Goal: Task Accomplishment & Management: Use online tool/utility

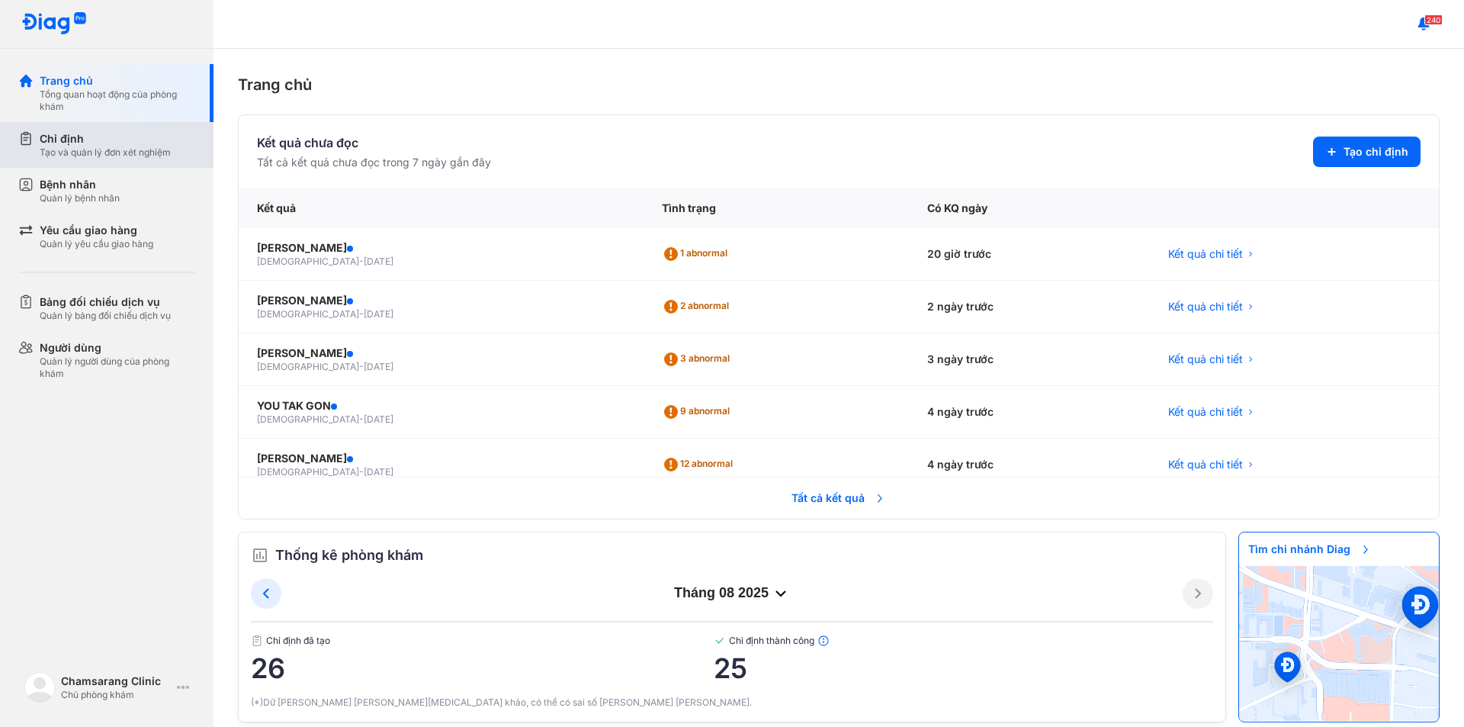
click at [106, 156] on div "Tạo và quản lý đơn xét nghiệm" at bounding box center [105, 152] width 131 height 12
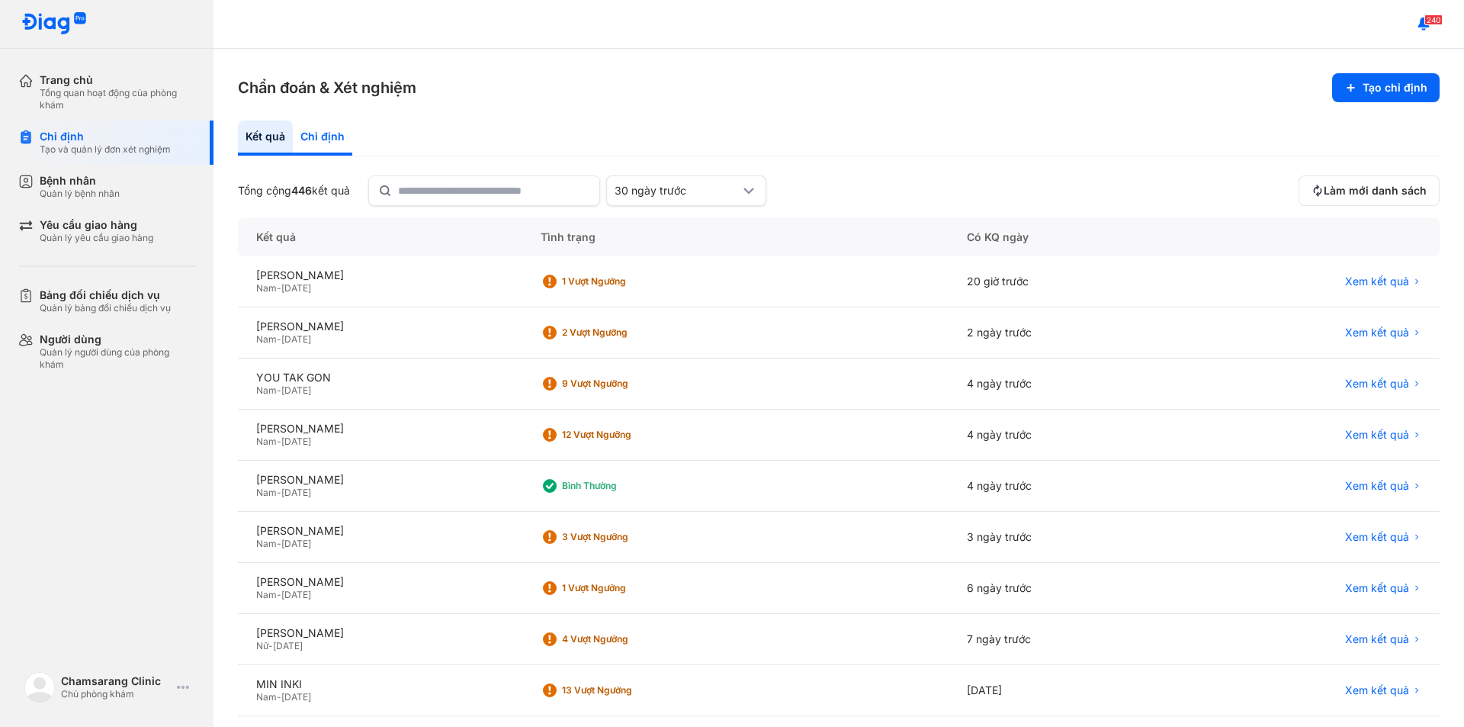
click at [340, 130] on div "Chỉ định" at bounding box center [322, 137] width 59 height 35
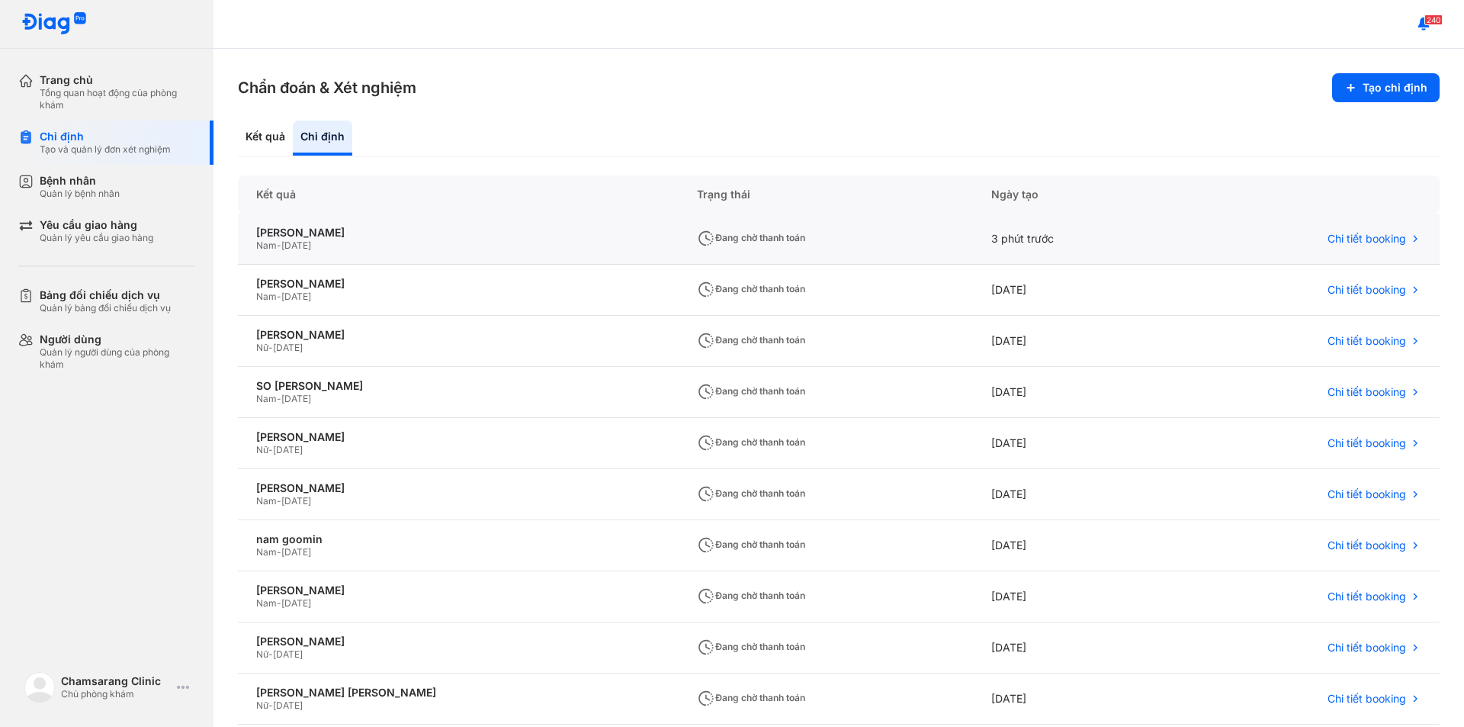
click at [355, 240] on div "Nam - [DATE]" at bounding box center [458, 245] width 404 height 12
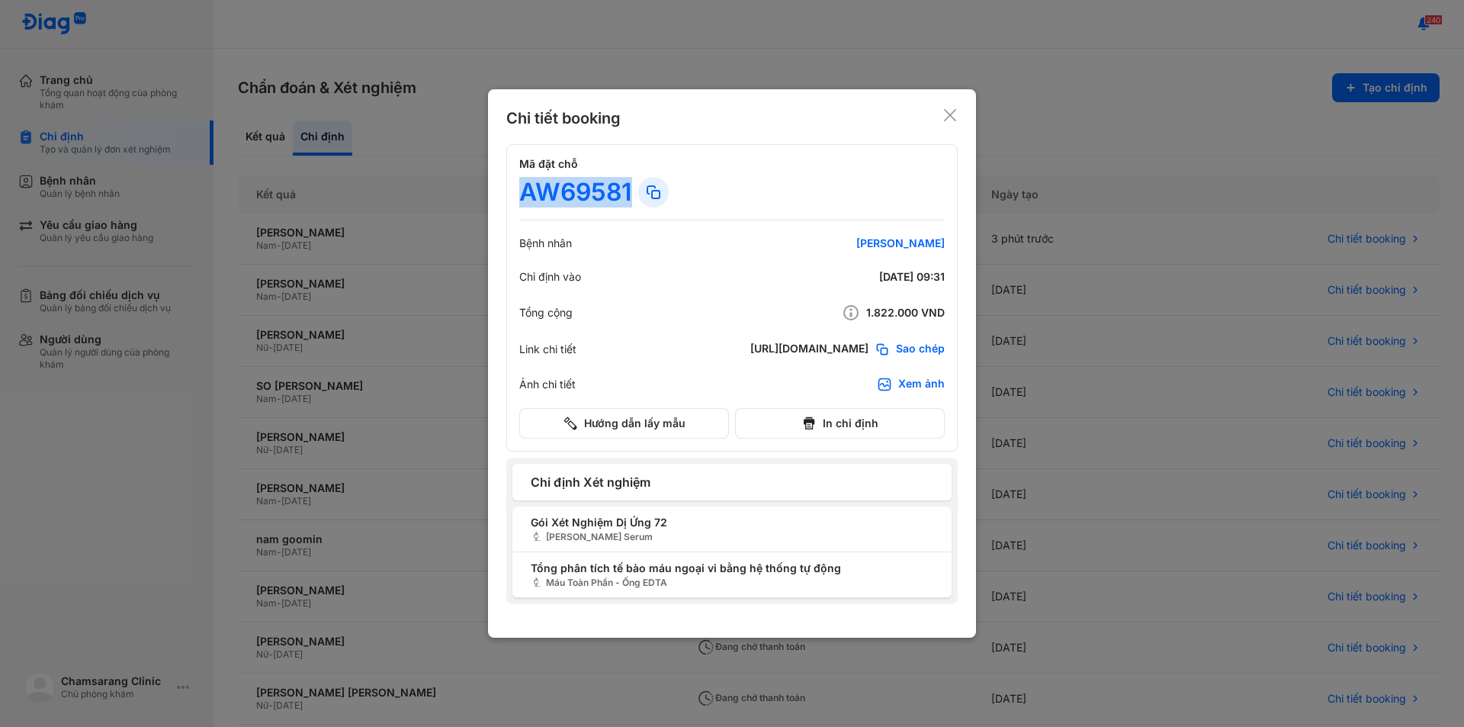
drag, startPoint x: 558, startPoint y: 191, endPoint x: 631, endPoint y: 194, distance: 72.5
click at [631, 194] on div "AW69581" at bounding box center [575, 192] width 113 height 31
copy div "AW69581"
click at [953, 117] on icon at bounding box center [949, 115] width 15 height 15
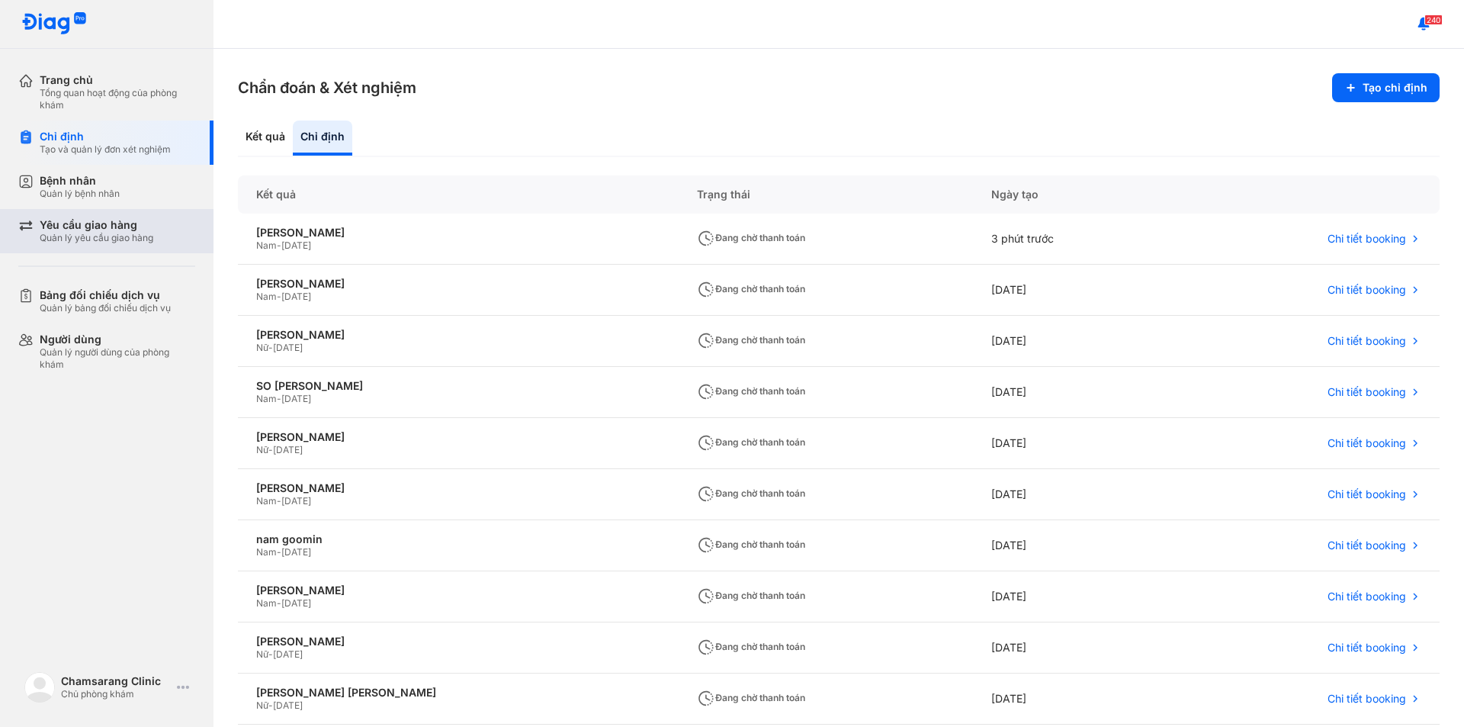
click at [87, 236] on div "Quản lý yêu cầu giao hàng" at bounding box center [97, 238] width 114 height 12
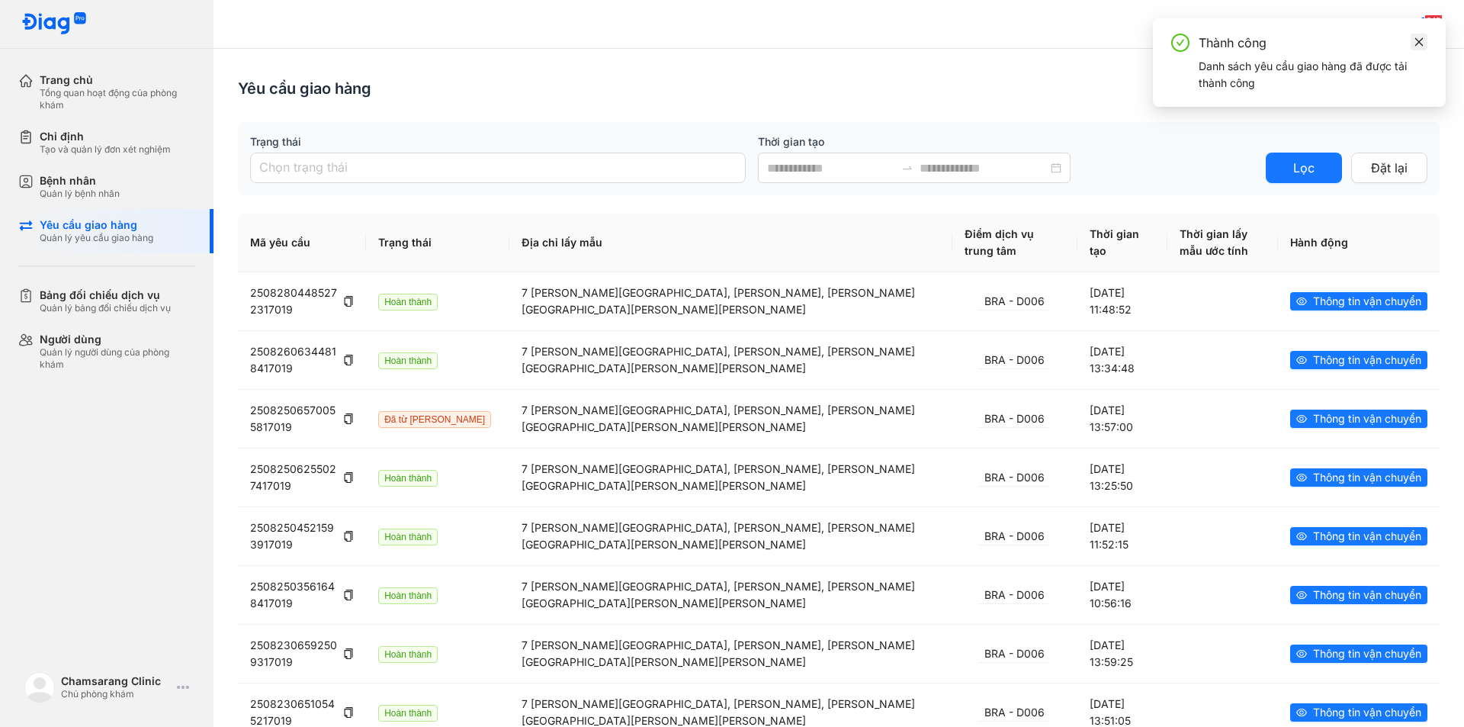
click at [1420, 40] on icon "close" at bounding box center [1419, 42] width 11 height 11
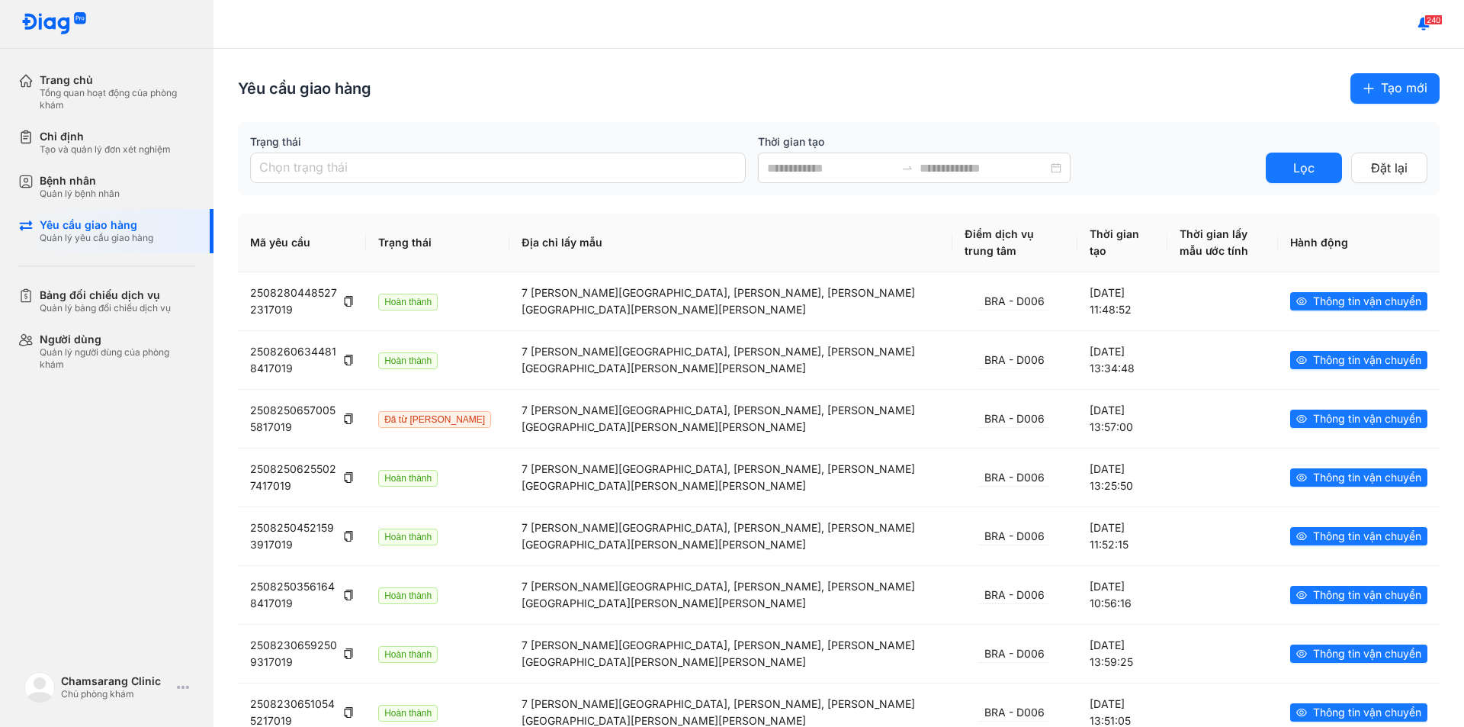
click at [1368, 88] on button "Tạo mới" at bounding box center [1394, 88] width 89 height 31
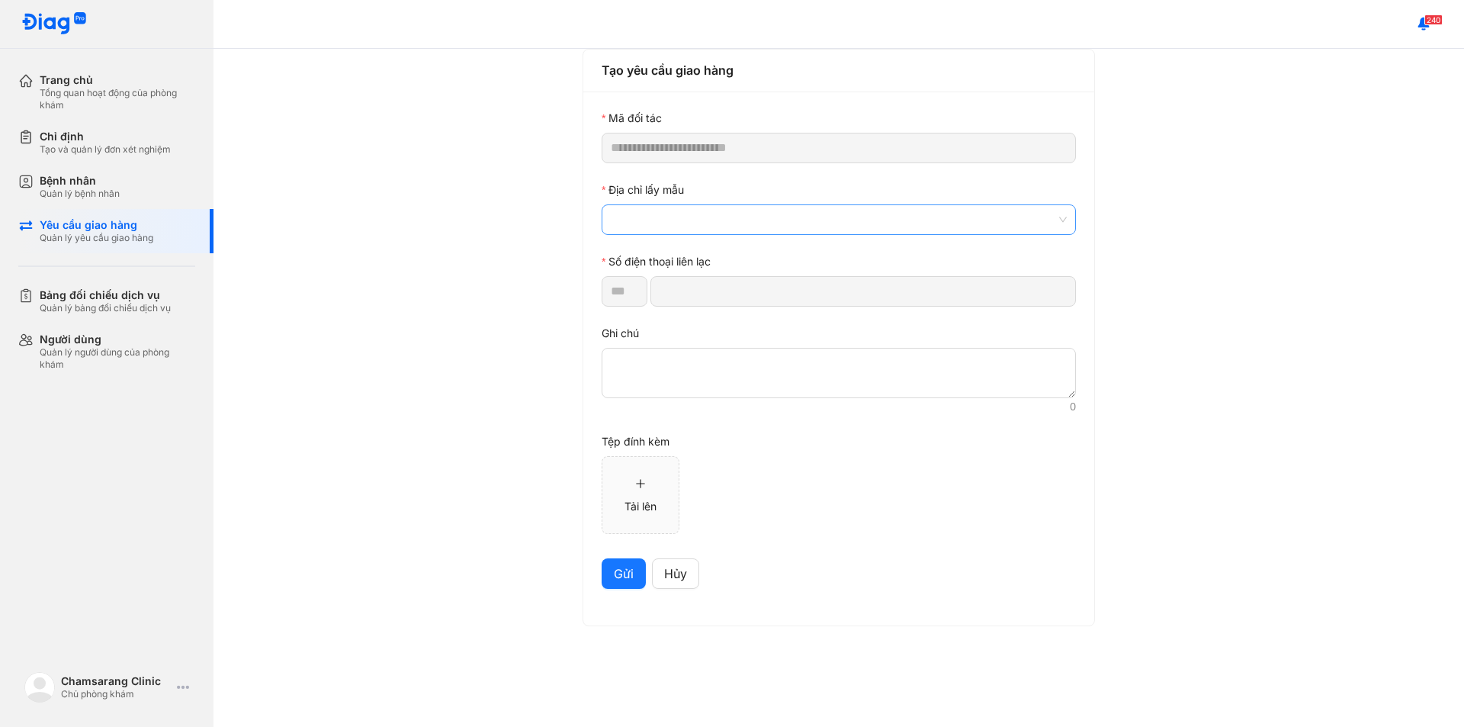
click at [708, 217] on span at bounding box center [839, 219] width 456 height 29
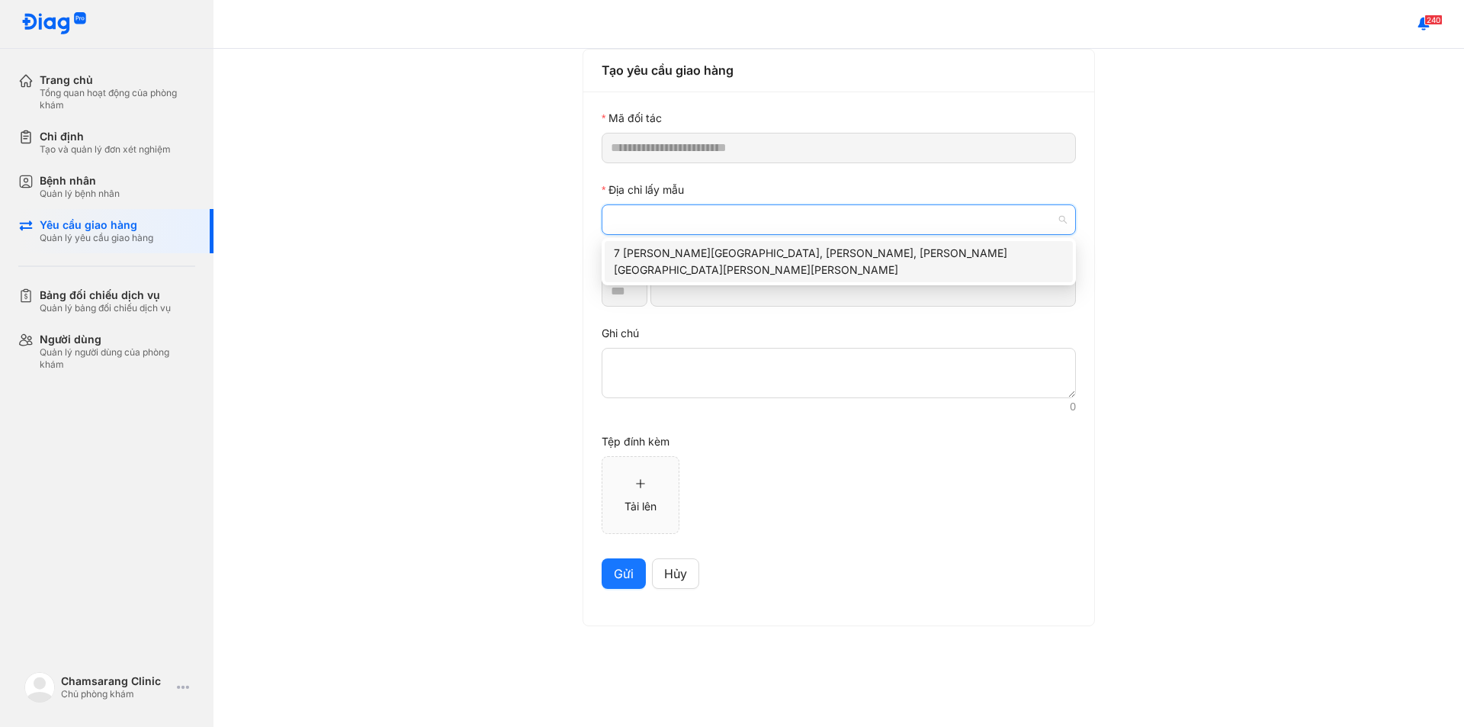
click at [699, 256] on div "7 [PERSON_NAME][GEOGRAPHIC_DATA], [PERSON_NAME], [PERSON_NAME][GEOGRAPHIC_DATA]…" at bounding box center [839, 262] width 450 height 34
type input "*********"
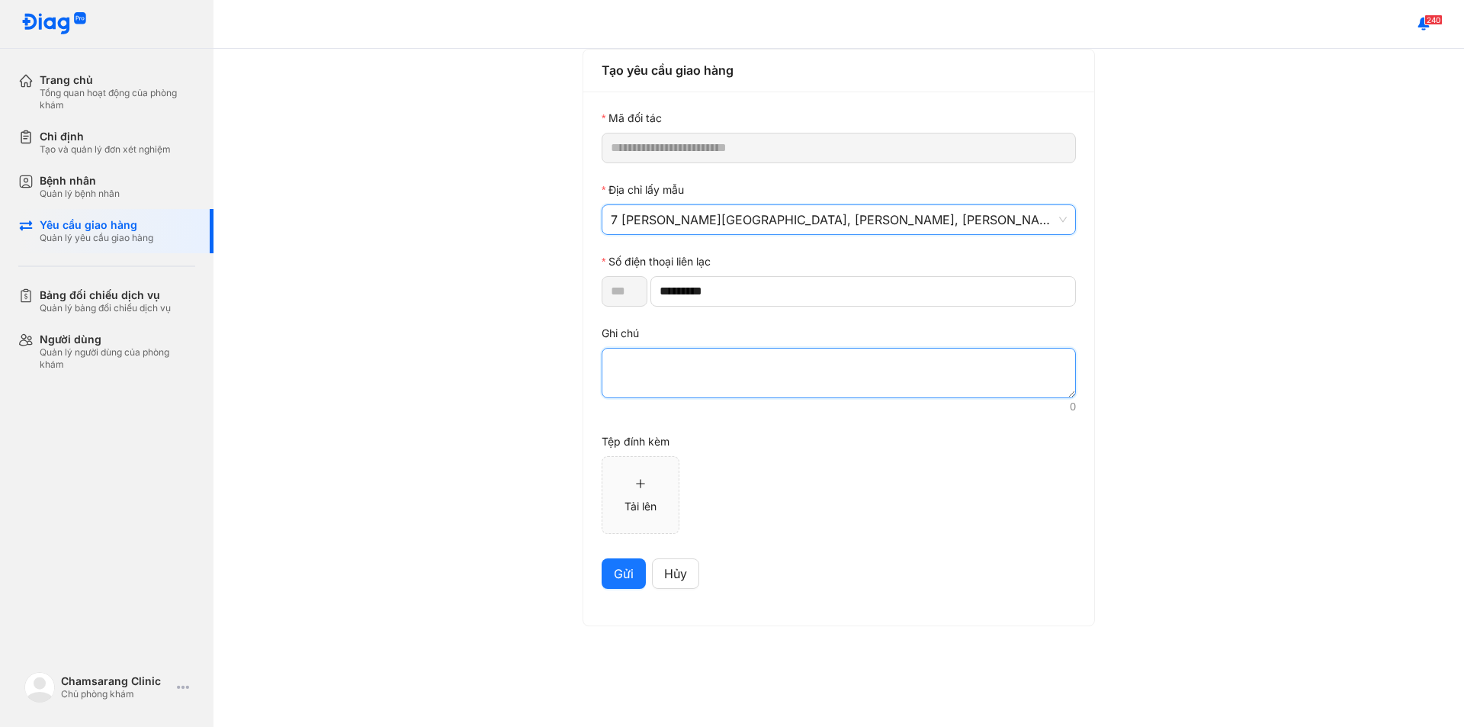
click at [696, 355] on textarea at bounding box center [839, 373] width 474 height 50
paste textarea "*******"
type textarea "*******"
click at [627, 573] on span "Gửi" at bounding box center [624, 573] width 20 height 19
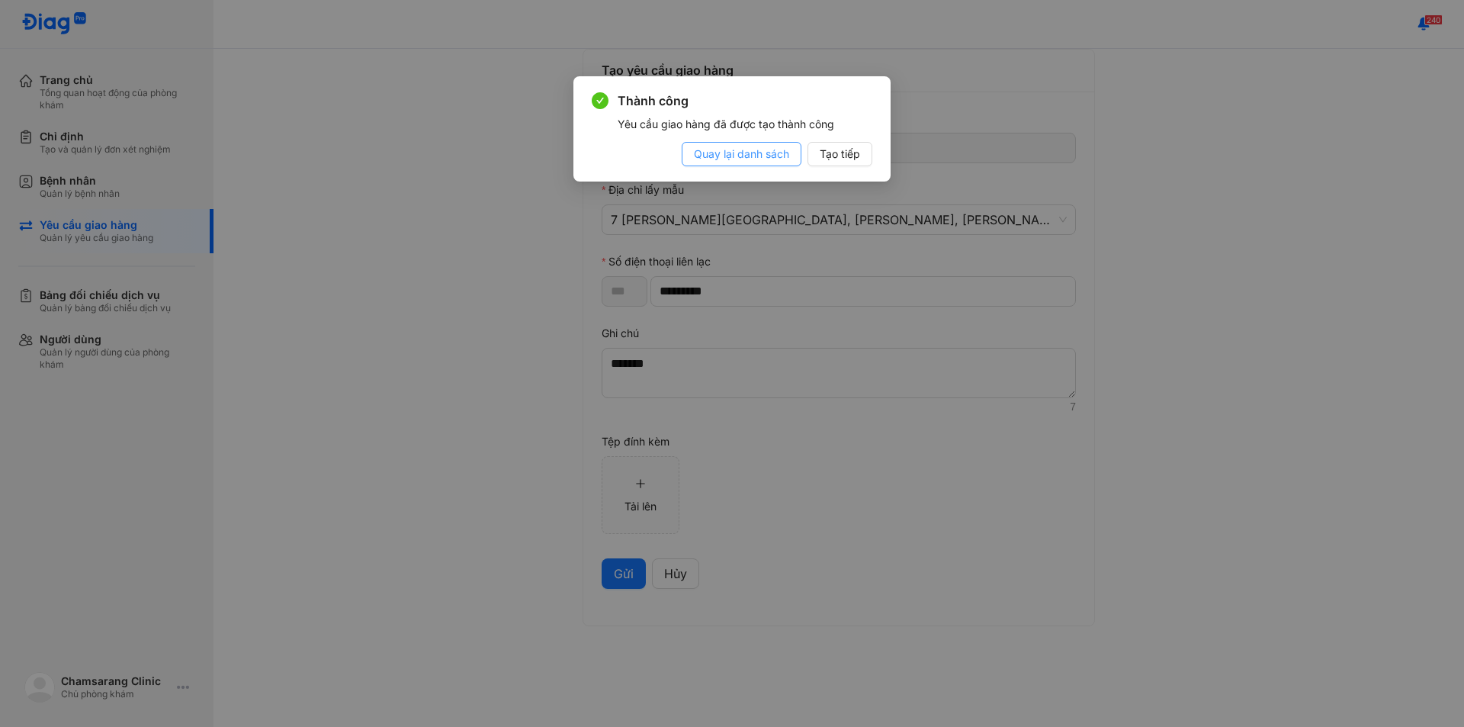
click at [772, 162] on button "Quay lại danh sách" at bounding box center [742, 154] width 120 height 24
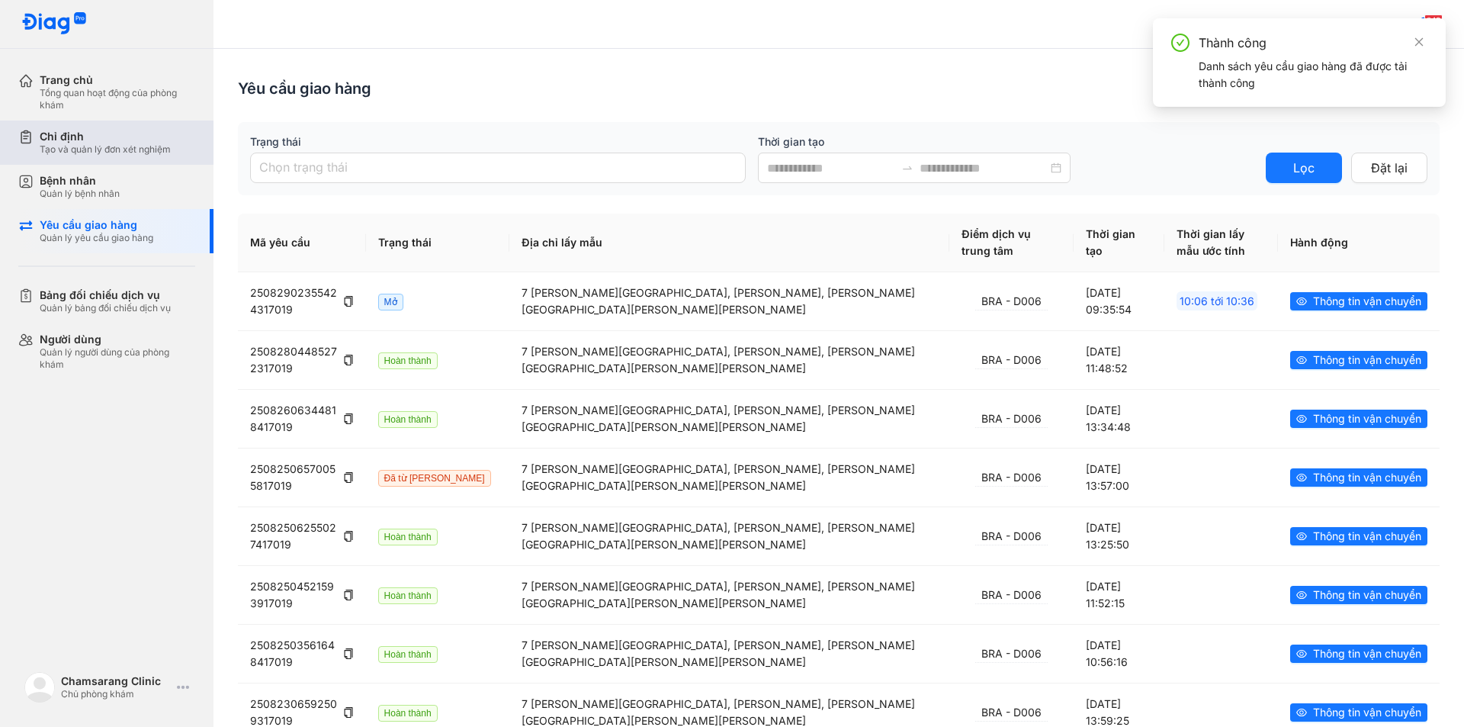
click at [99, 153] on div "Tạo và quản lý đơn xét nghiệm" at bounding box center [105, 149] width 131 height 12
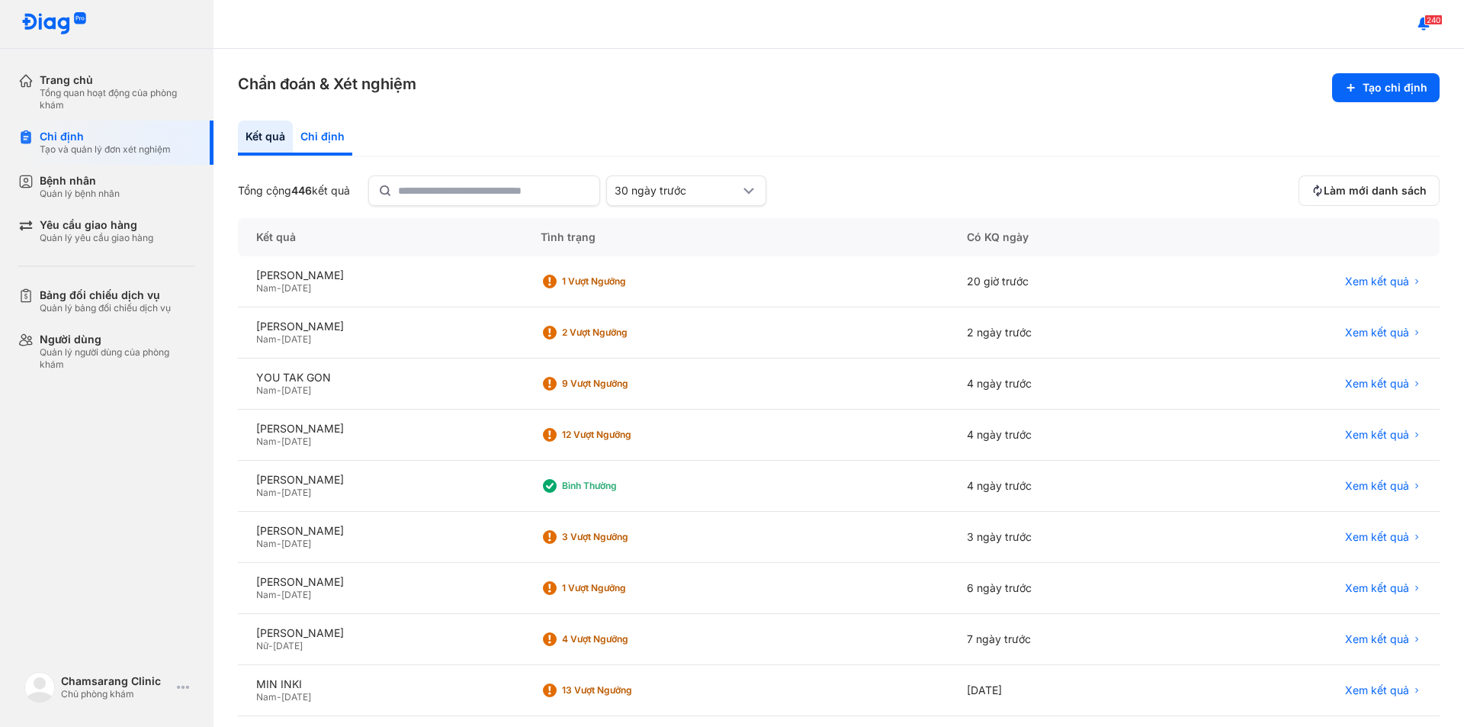
click at [332, 144] on div "Chỉ định" at bounding box center [322, 137] width 59 height 35
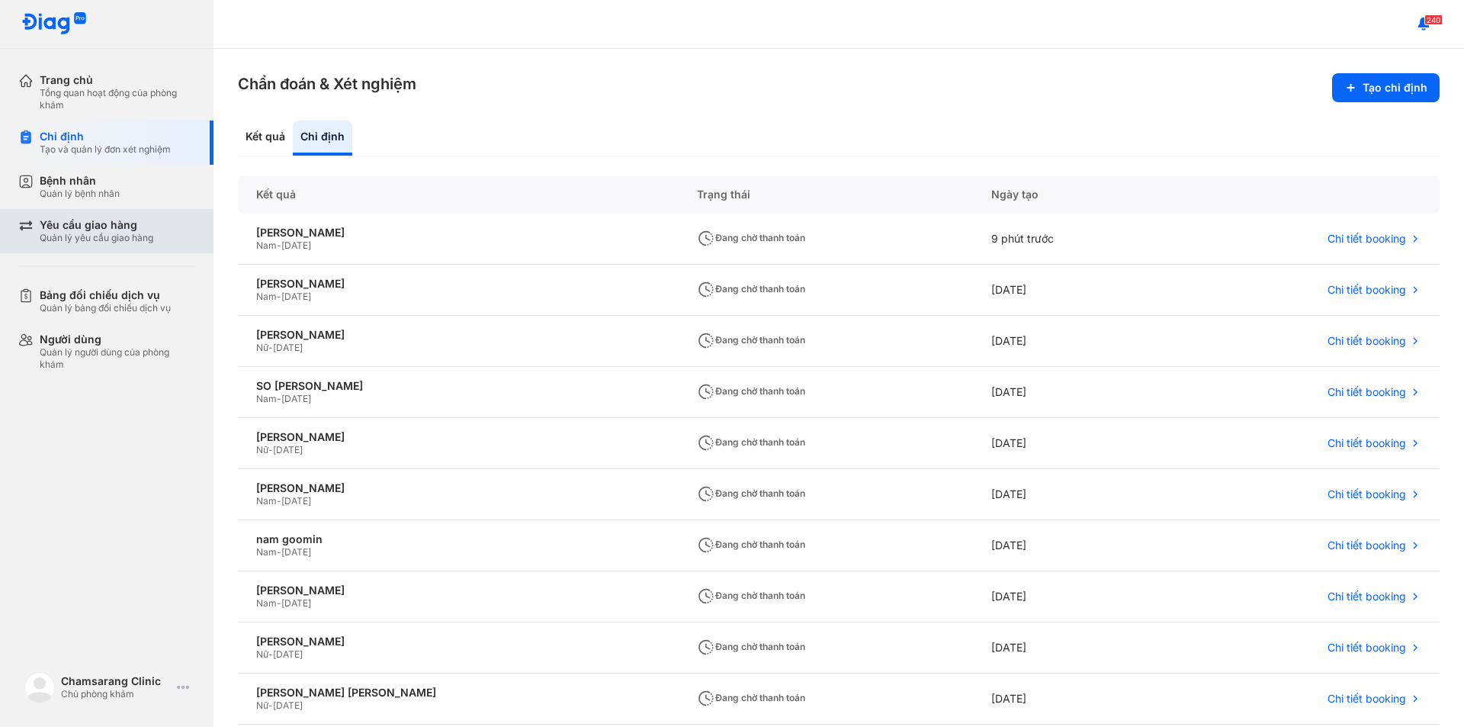
click at [108, 229] on div "Yêu cầu giao hàng" at bounding box center [97, 225] width 114 height 14
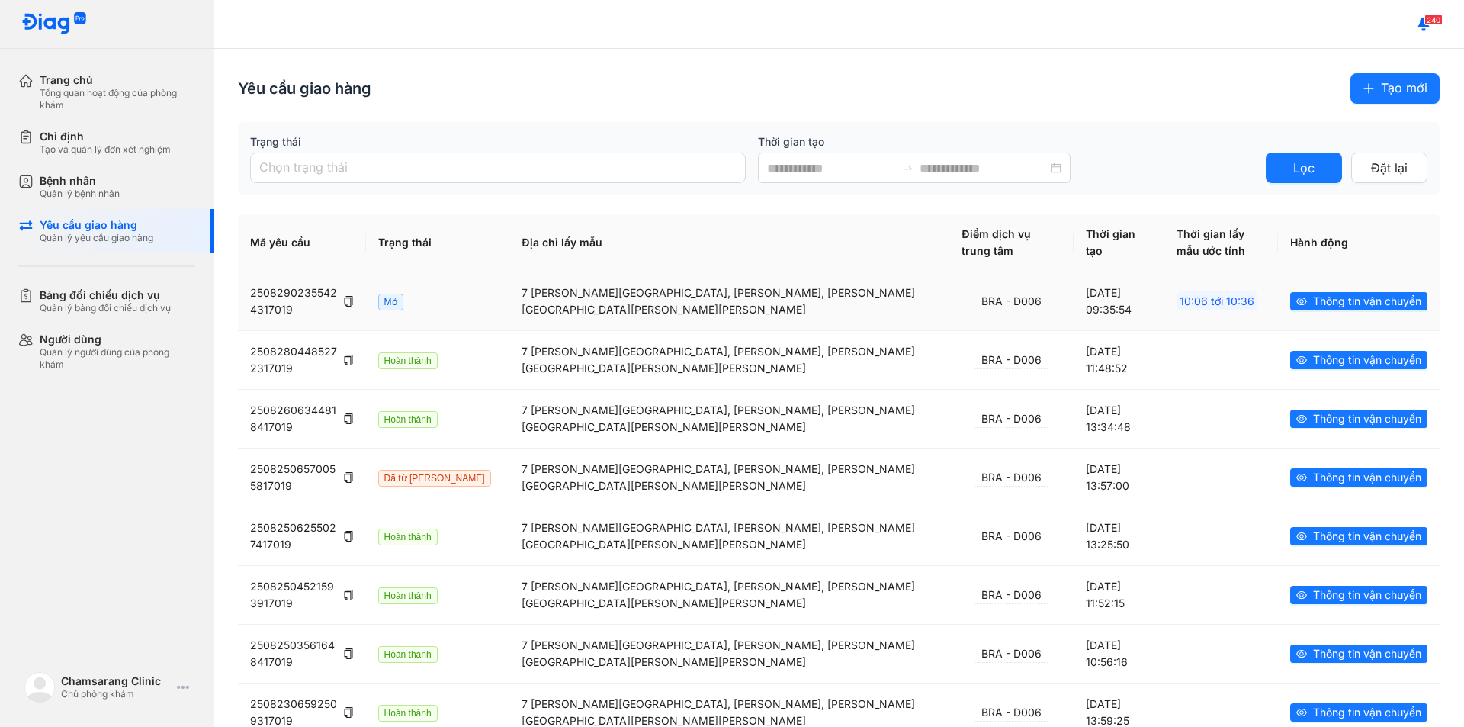
click at [1226, 293] on div "10:06 tới 10:36" at bounding box center [1221, 301] width 89 height 17
click at [1296, 296] on icon "eye" at bounding box center [1301, 301] width 11 height 11
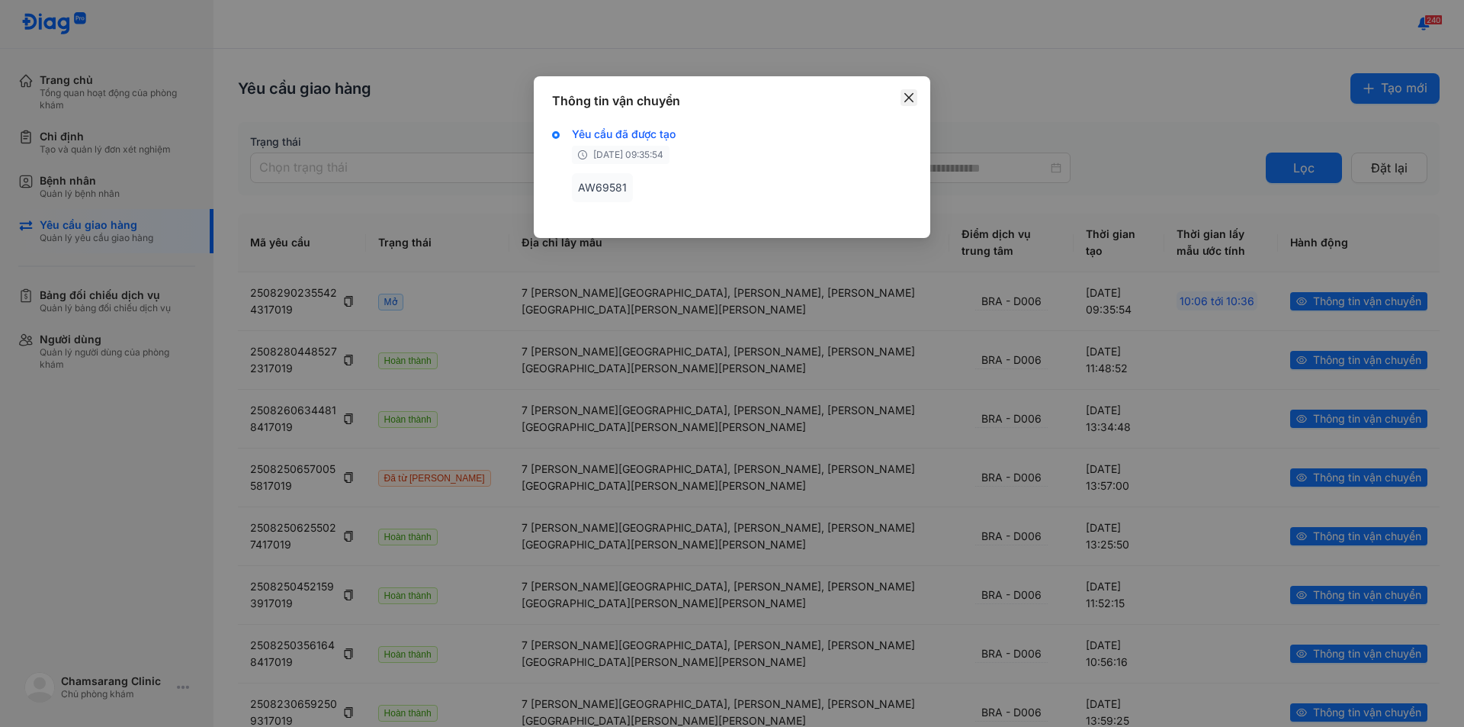
click at [908, 99] on icon "close" at bounding box center [908, 97] width 9 height 9
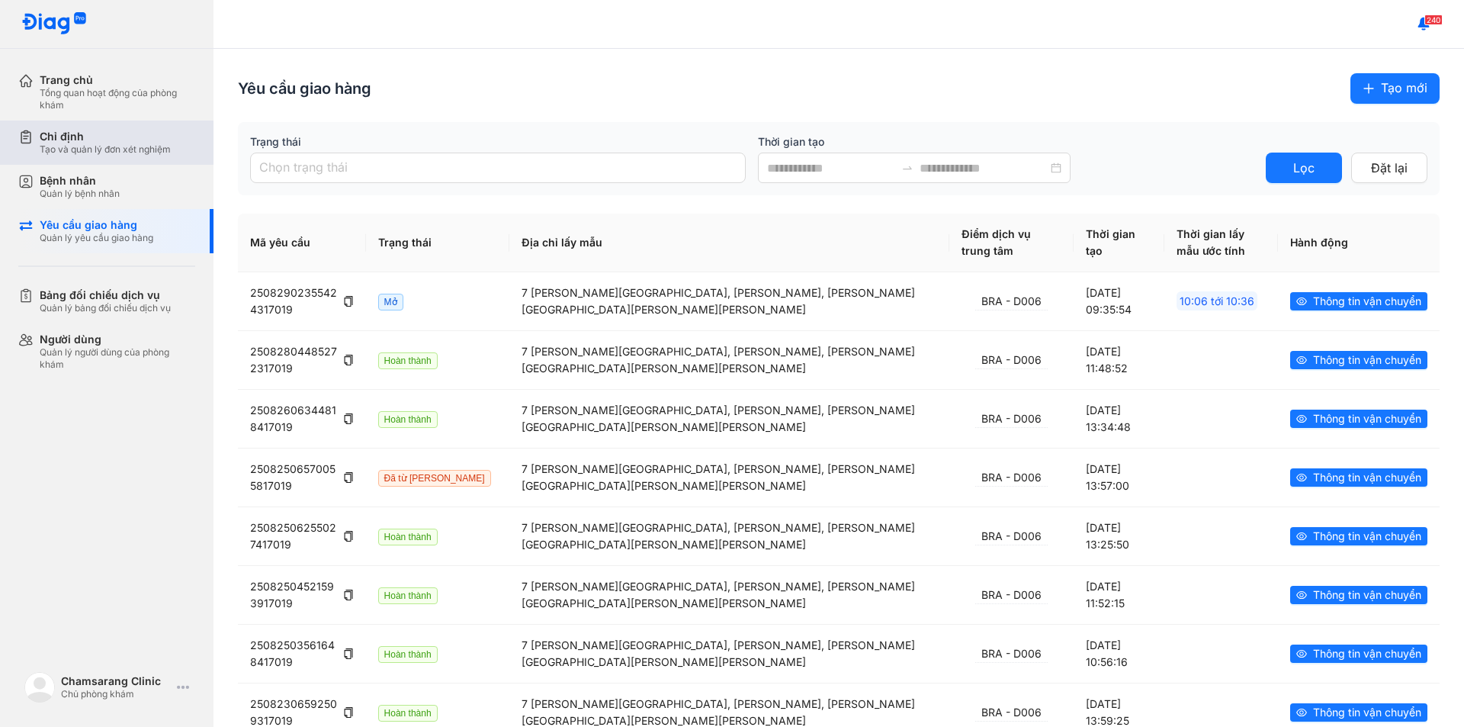
click at [143, 138] on div "Chỉ định" at bounding box center [105, 137] width 131 height 14
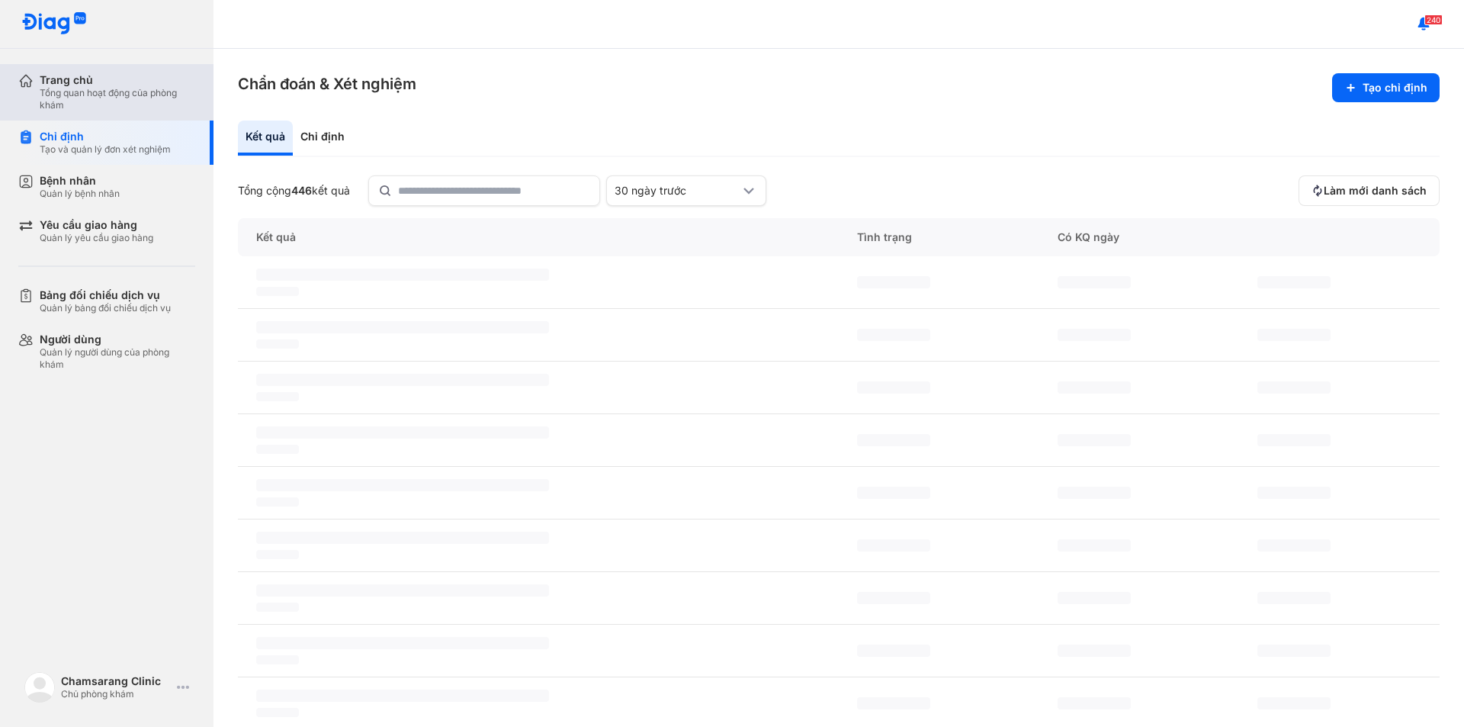
click at [56, 86] on div "Trang chủ" at bounding box center [118, 80] width 156 height 14
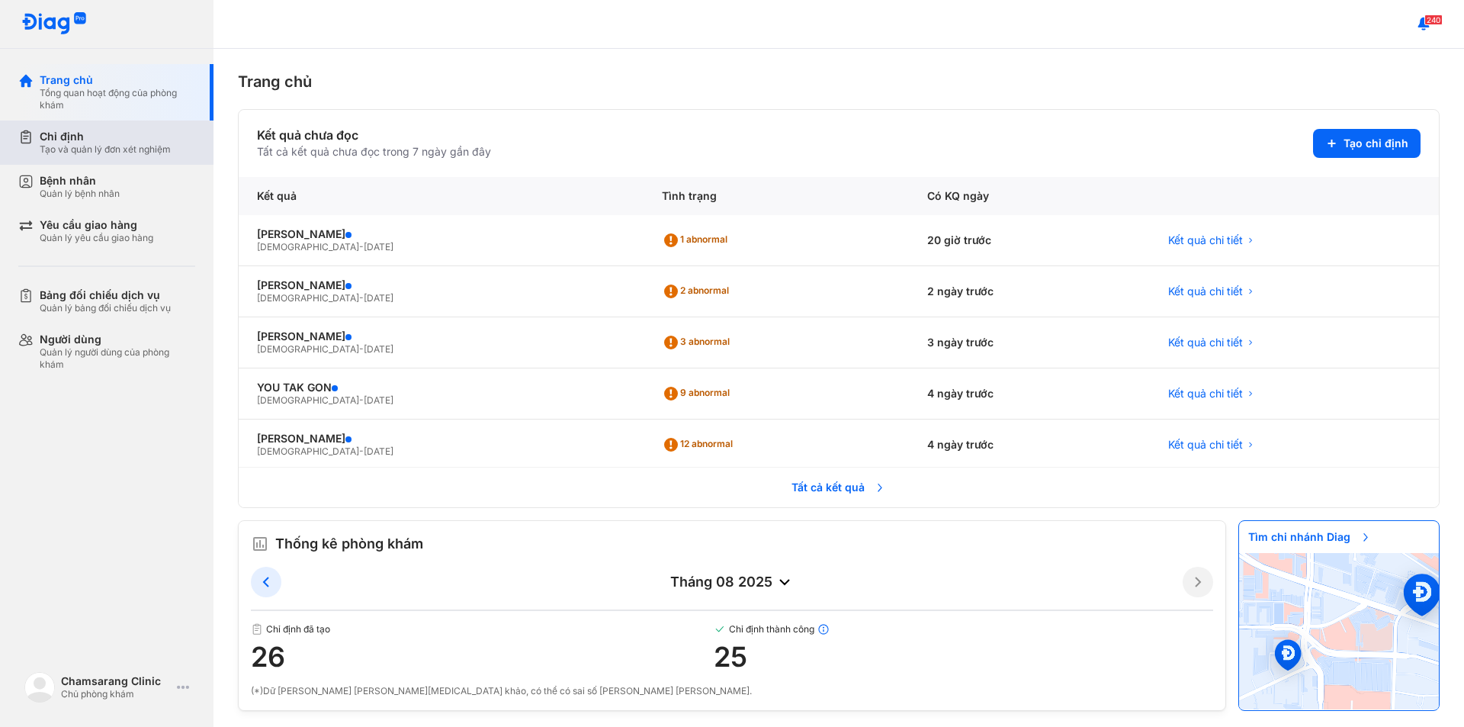
click at [124, 143] on div "Chỉ định" at bounding box center [105, 137] width 131 height 14
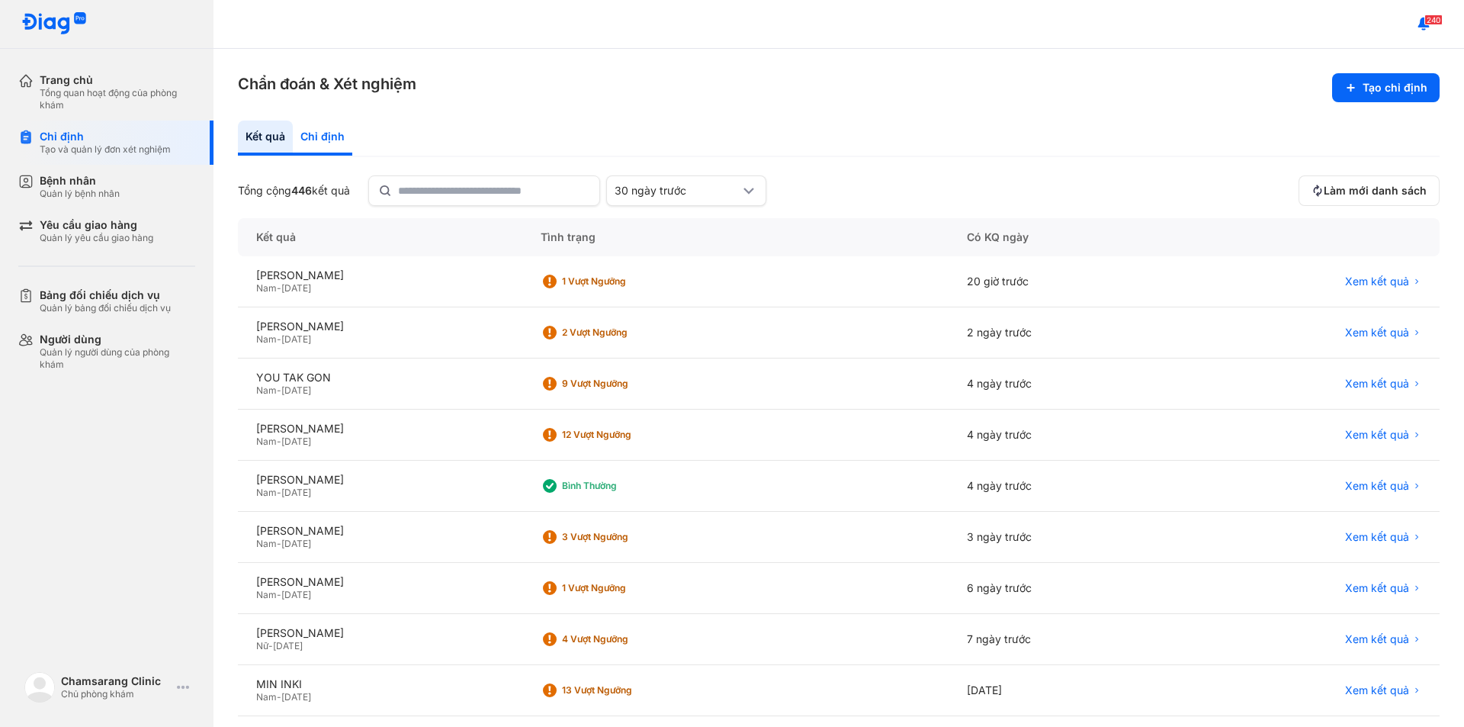
click at [335, 136] on div "Chỉ định" at bounding box center [322, 137] width 59 height 35
